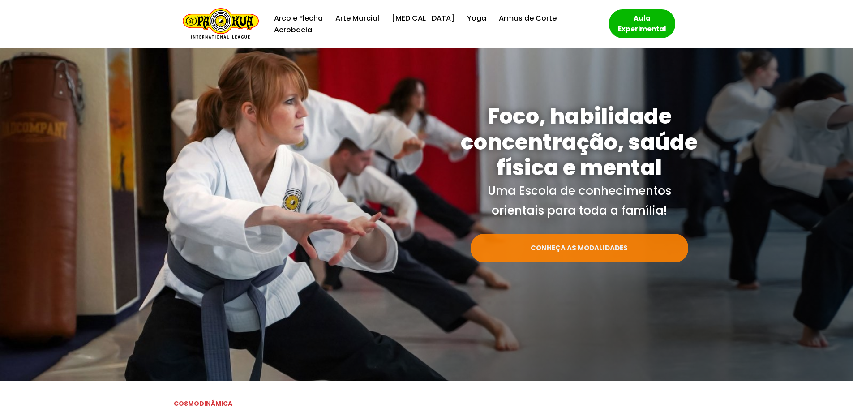
click at [599, 253] on link "CONHEÇA AS MODALIDADES" at bounding box center [580, 248] width 218 height 29
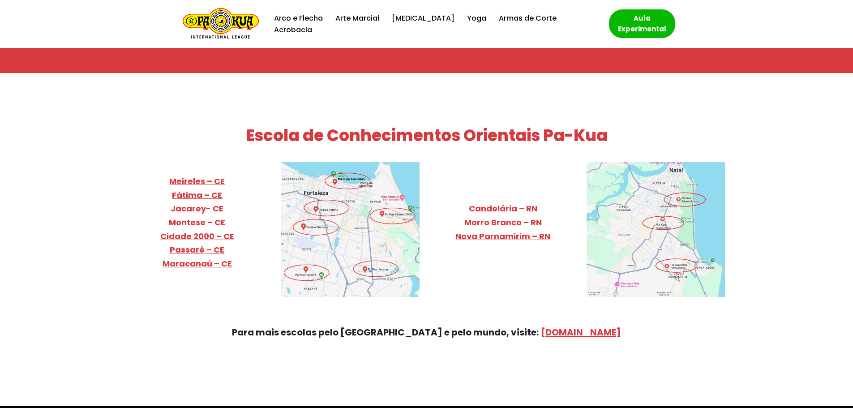
scroll to position [3652, 0]
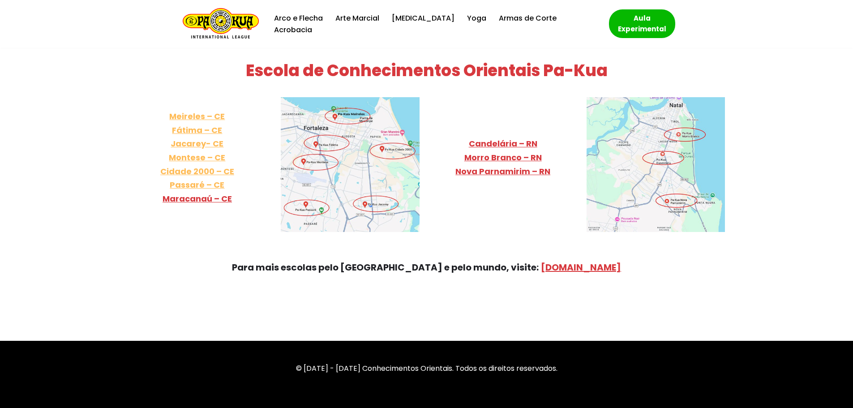
click at [184, 122] on link "Meireles – CE Fátima – CE Jacarey- CE Montese – CE Cidade 2000 – [GEOGRAPHIC_DA…" at bounding box center [197, 151] width 74 height 80
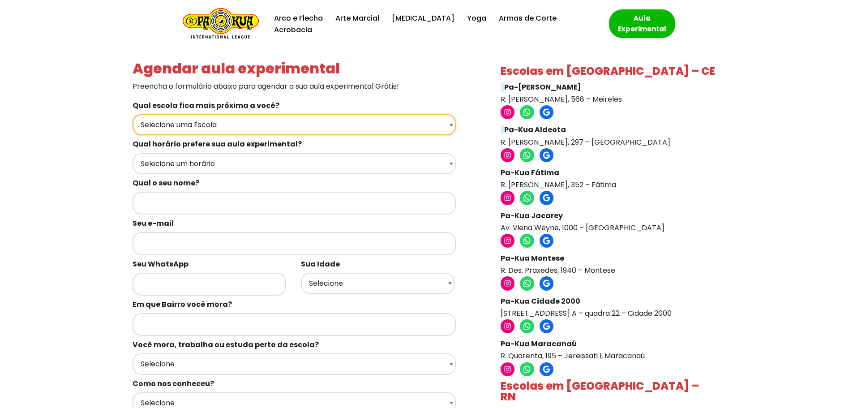
click at [451, 125] on select "Selecione uma Escola Fortaleza - Pa-Kua Meireles Fortaleza - Pa-Kua Aldeota For…" at bounding box center [294, 124] width 323 height 21
select select "Fortaleza - Pa-Kua Montese"
click at [133, 114] on select "Selecione uma Escola Fortaleza - Pa-Kua Meireles Fortaleza - Pa-Kua Aldeota For…" at bounding box center [294, 124] width 323 height 21
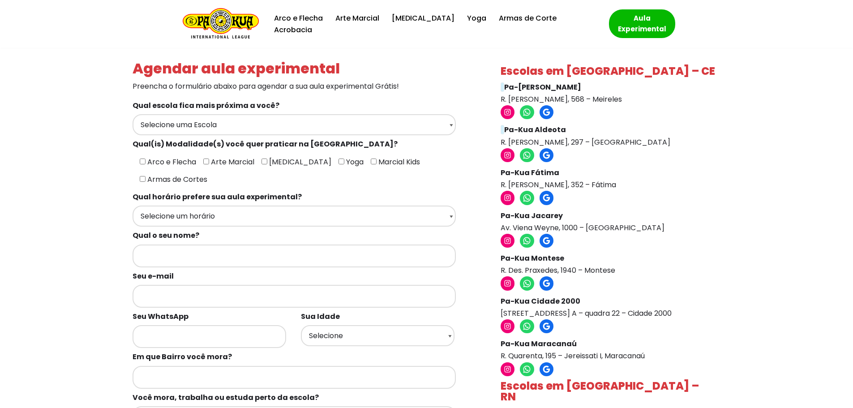
click at [140, 162] on input"] "Arco e Flecha" at bounding box center [143, 162] width 6 height 6
checkbox input"] "true"
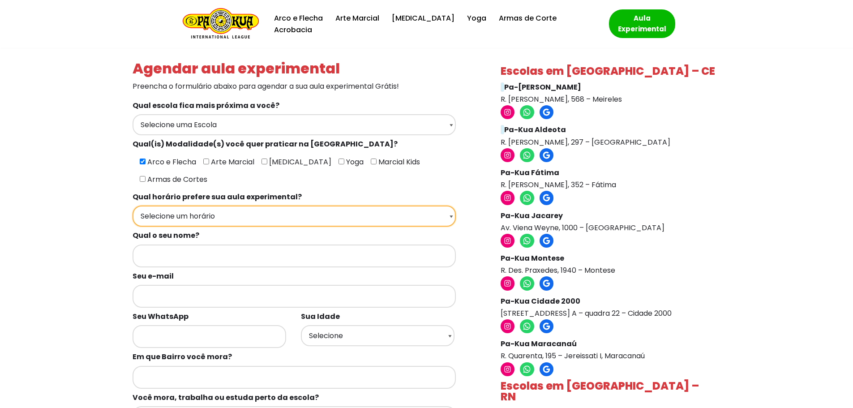
click at [451, 206] on select "Selecione um horário Manhã Tarde Noite" at bounding box center [294, 216] width 323 height 21
select select "Noite"
click at [133, 206] on select "Selecione um horário Manhã Tarde Noite" at bounding box center [294, 216] width 323 height 21
